Goal: Book appointment/travel/reservation

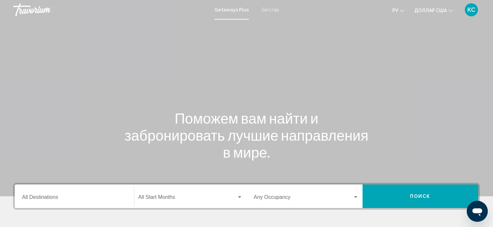
click at [42, 196] on input "Destination All Destinations" at bounding box center [74, 199] width 105 height 6
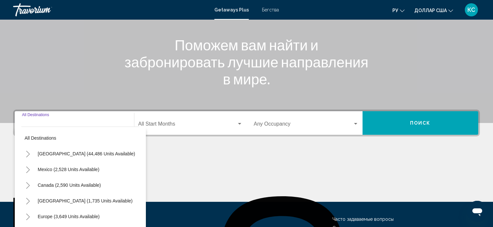
scroll to position [128, 0]
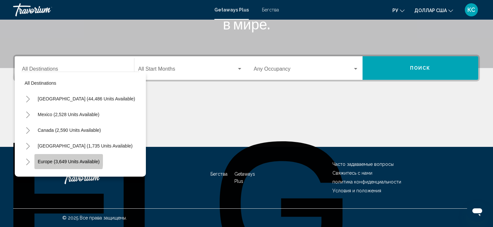
click at [62, 158] on button "Europe (3,649 units available)" at bounding box center [68, 161] width 69 height 15
type input "**********"
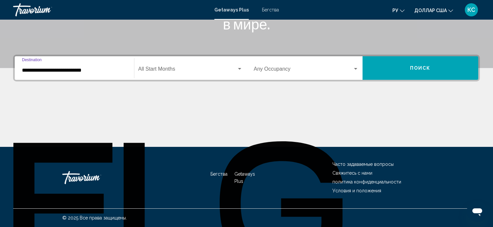
click at [171, 69] on span "Виджет поиска" at bounding box center [187, 71] width 99 height 6
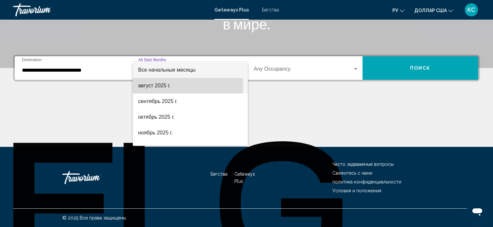
click at [157, 86] on font "август 2025 г." at bounding box center [154, 86] width 32 height 6
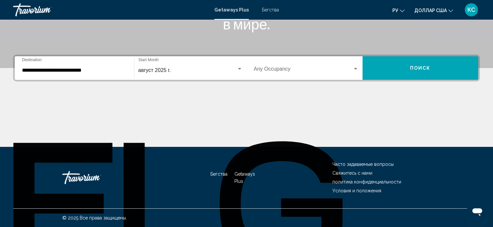
click at [245, 66] on div "[DATE] Start Month All Start Months" at bounding box center [190, 68] width 112 height 21
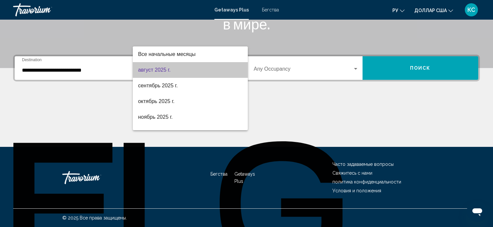
click at [218, 69] on span "август 2025 г." at bounding box center [190, 70] width 105 height 16
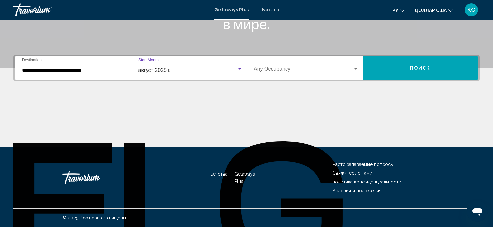
click at [218, 69] on div "август 2025 г." at bounding box center [187, 71] width 99 height 6
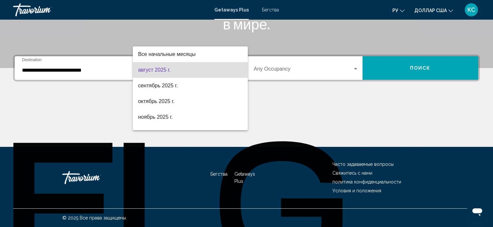
click at [353, 67] on div at bounding box center [246, 113] width 493 height 227
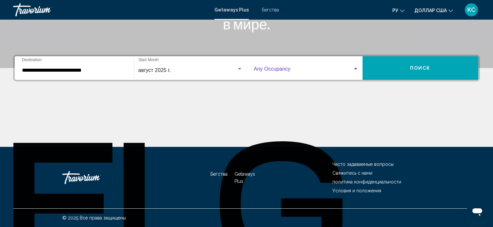
click at [353, 67] on div "Виджет поиска" at bounding box center [356, 69] width 6 height 5
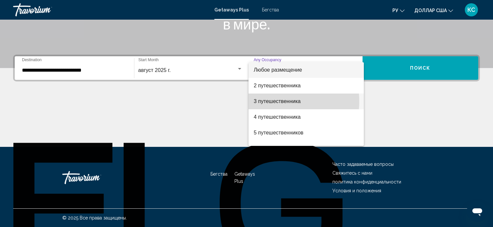
click at [277, 101] on font "3 путешественника" at bounding box center [277, 102] width 47 height 6
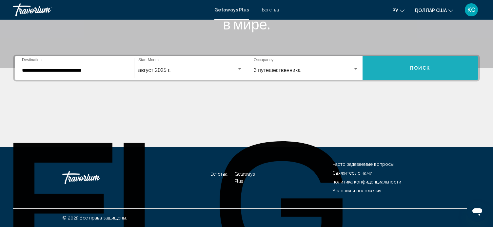
click at [413, 68] on span "Поиск" at bounding box center [420, 68] width 21 height 5
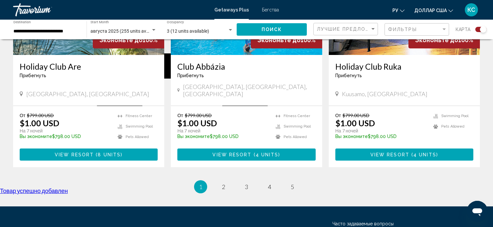
scroll to position [999, 0]
click at [222, 184] on span "2" at bounding box center [223, 187] width 3 height 7
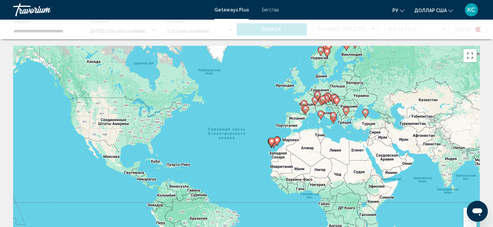
click at [222, 171] on div "Чтобы активировать перетаскивание с помощью клавиатуры, нажмите Alt + Ввод. Пос…" at bounding box center [246, 144] width 467 height 197
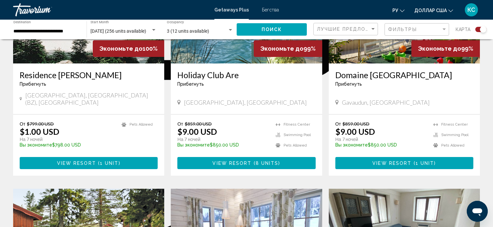
scroll to position [314, 0]
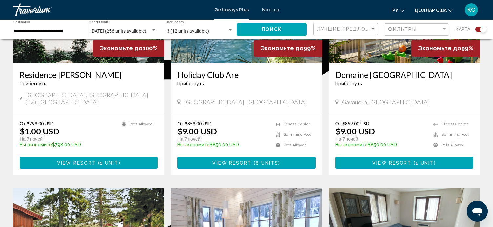
click at [361, 157] on button "View Resort ( 1 unit )" at bounding box center [404, 163] width 138 height 12
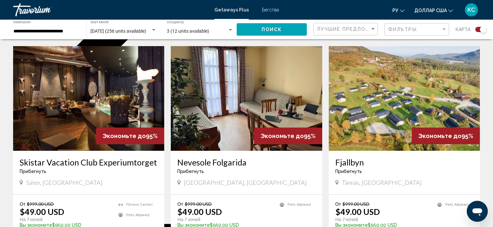
scroll to position [690, 0]
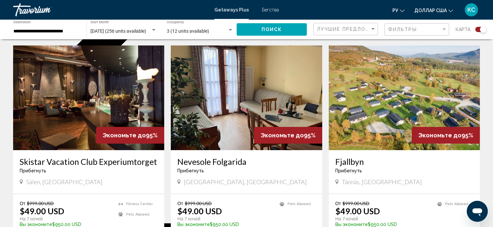
click at [68, 87] on img "Основное содержание" at bounding box center [88, 98] width 151 height 105
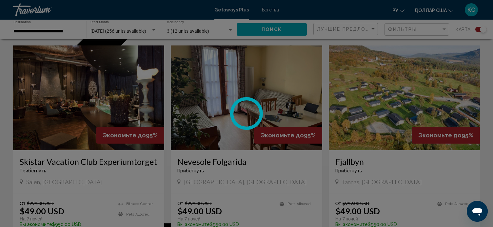
click at [68, 87] on div at bounding box center [246, 113] width 493 height 227
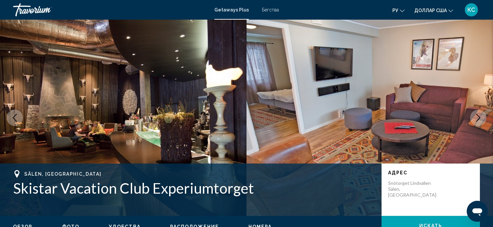
click at [470, 77] on img "Основное содержание" at bounding box center [369, 118] width 246 height 197
click at [487, 82] on img "Основное содержание" at bounding box center [369, 118] width 246 height 197
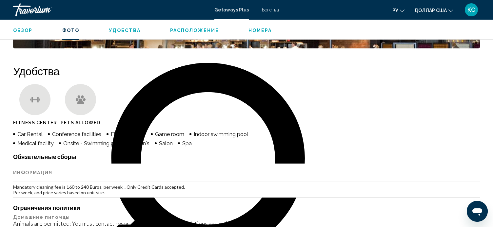
scroll to position [471, 0]
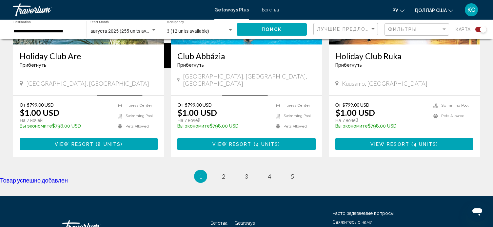
scroll to position [1043, 0]
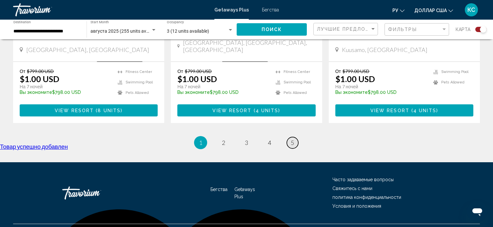
click at [292, 139] on span "5" at bounding box center [292, 142] width 3 height 7
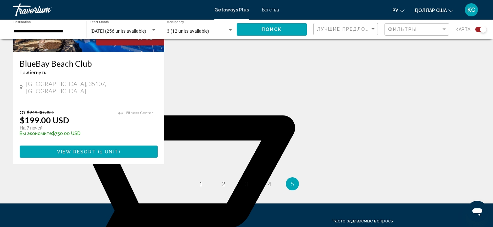
scroll to position [830, 0]
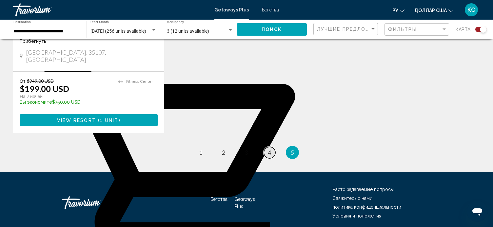
click at [270, 149] on span "4" at bounding box center [269, 152] width 3 height 7
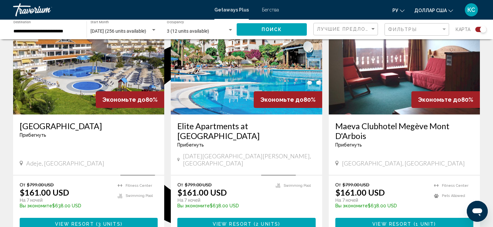
scroll to position [492, 0]
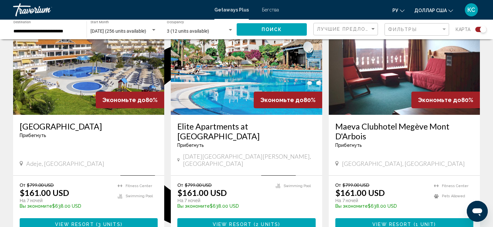
click at [232, 223] on span "View Resort" at bounding box center [232, 225] width 39 height 5
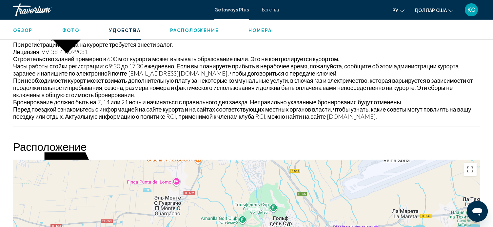
scroll to position [737, 0]
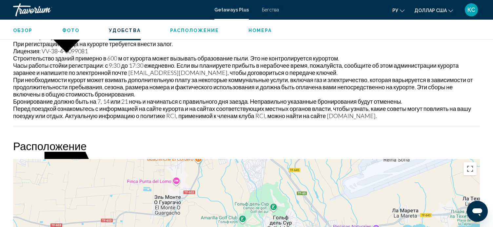
click at [224, 106] on font "Перед поездкой ознакомьтесь с информацией на сайте курорта и на сайтах соответс…" at bounding box center [242, 112] width 458 height 14
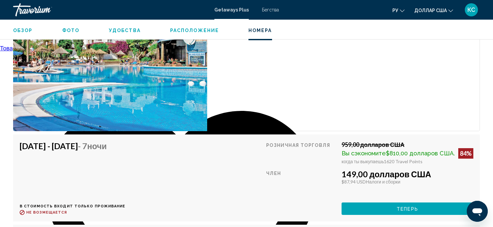
scroll to position [1142, 0]
